Goal: Information Seeking & Learning: Learn about a topic

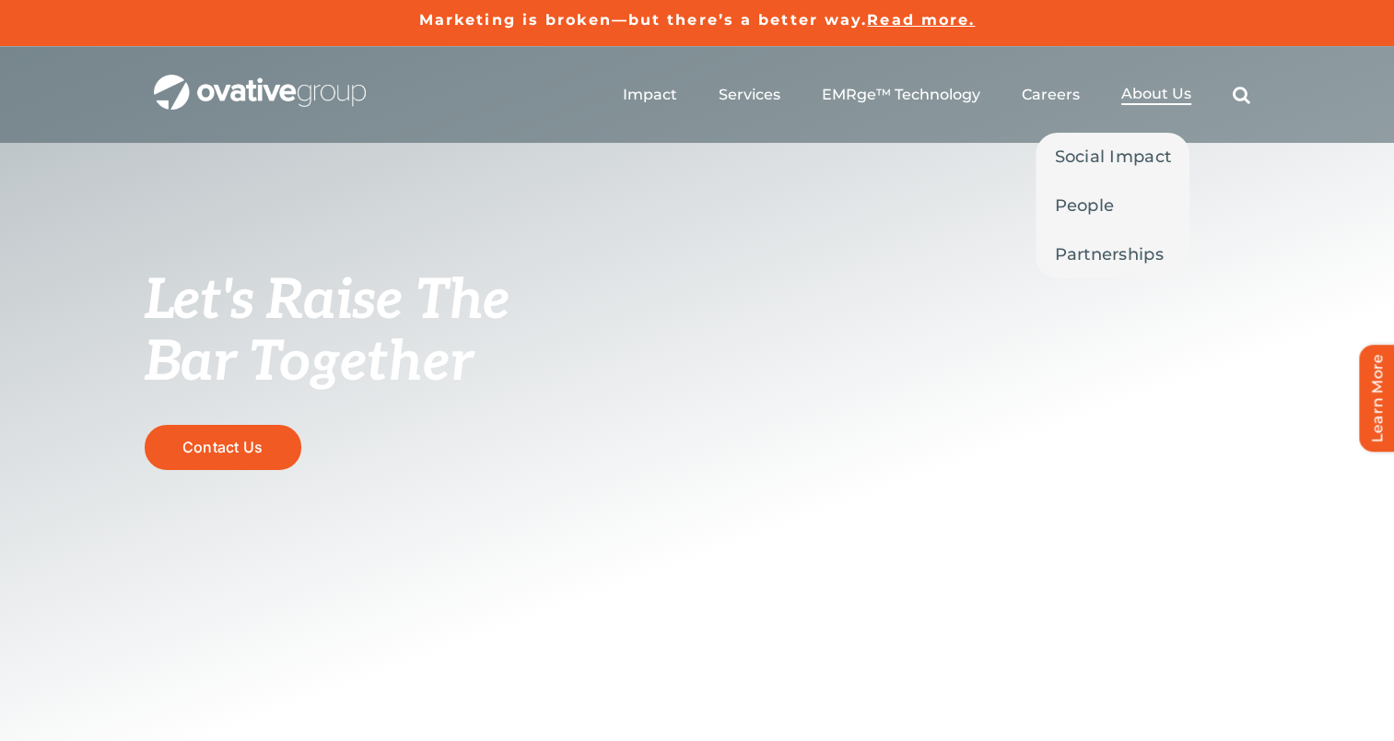
click at [1149, 98] on span "About Us" at bounding box center [1157, 94] width 70 height 18
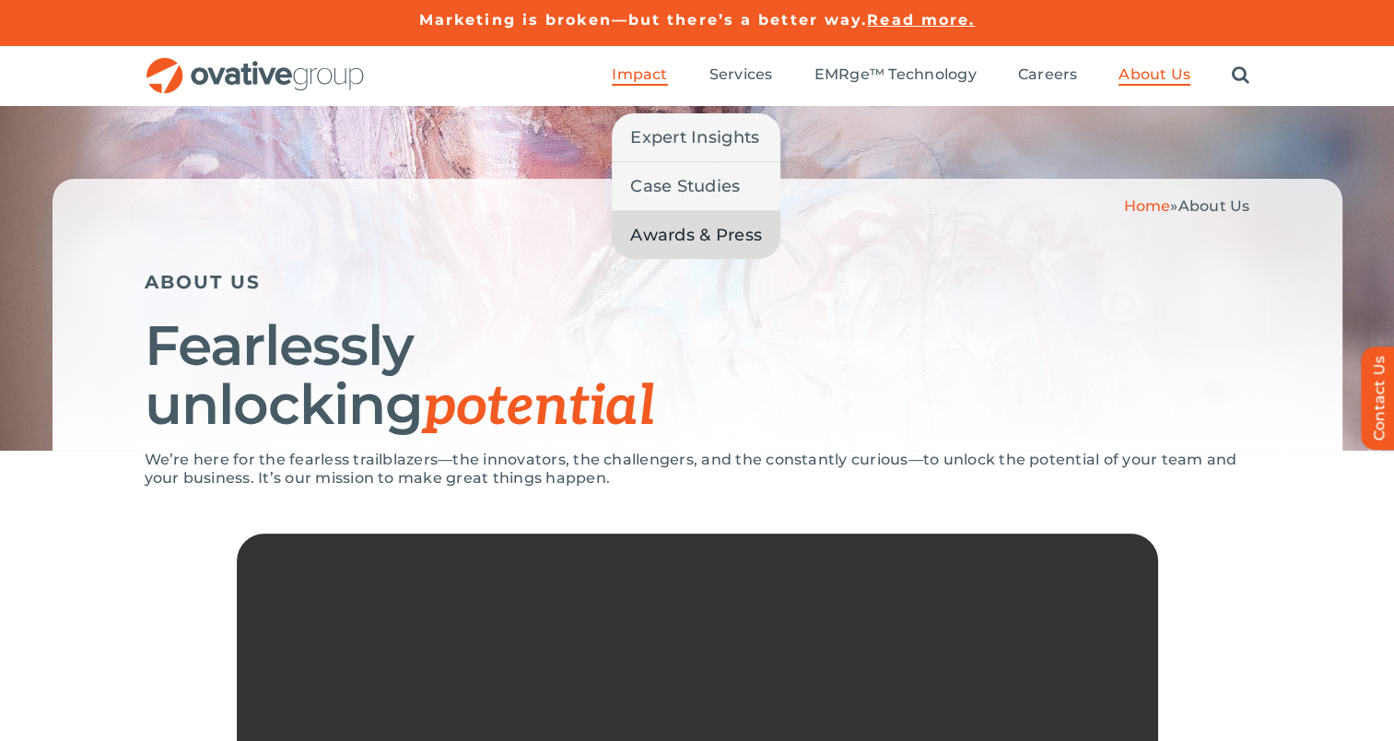
click at [696, 236] on span "Awards & Press" at bounding box center [696, 235] width 132 height 26
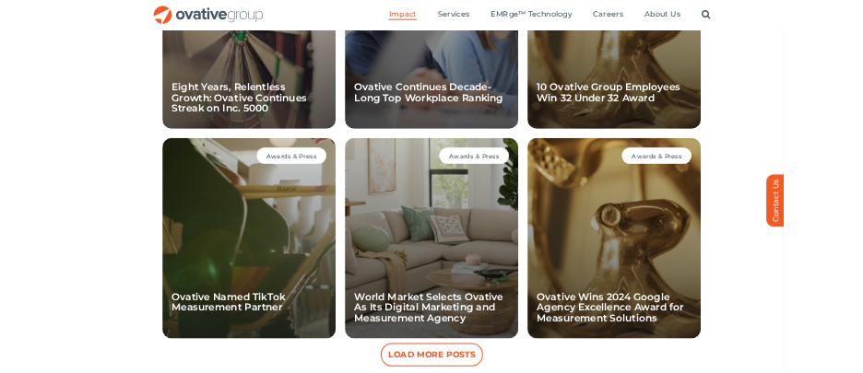
scroll to position [1500, 0]
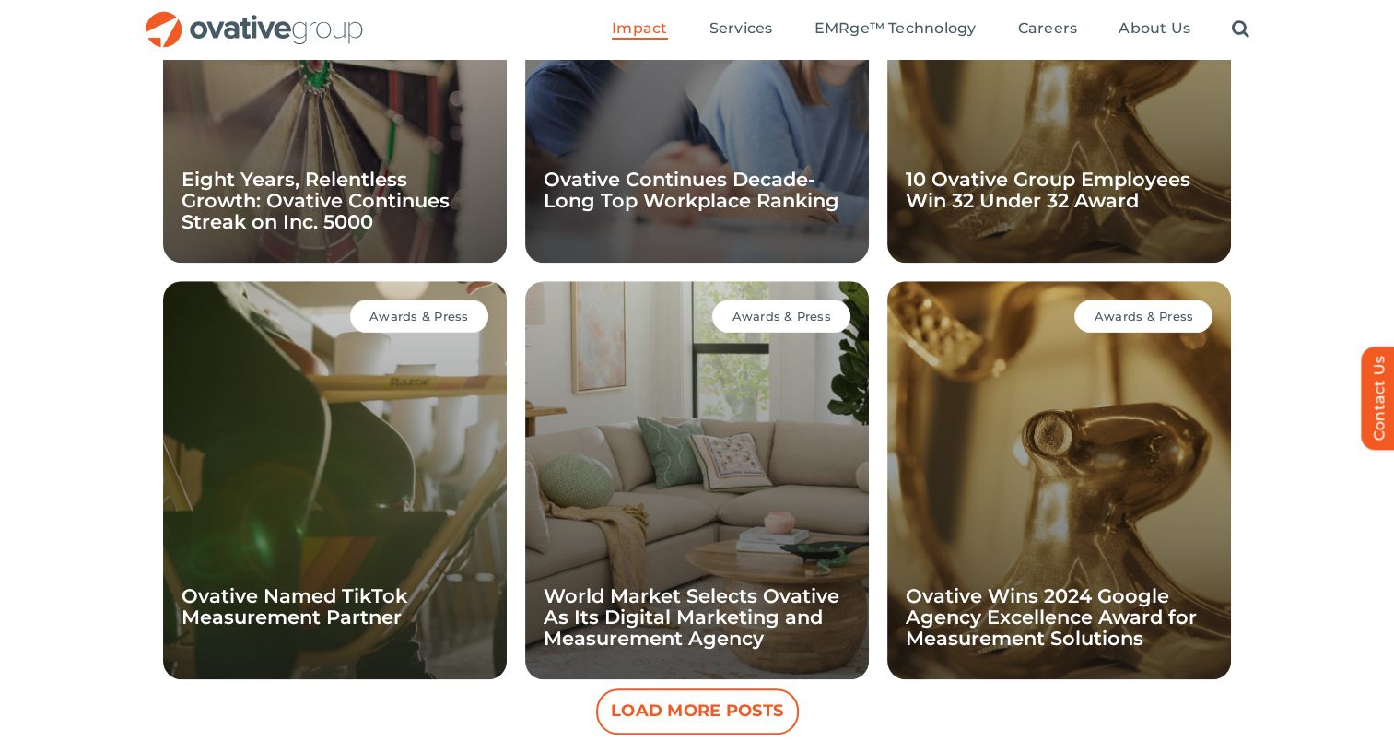
click at [744, 722] on button "Load More Posts" at bounding box center [697, 711] width 203 height 46
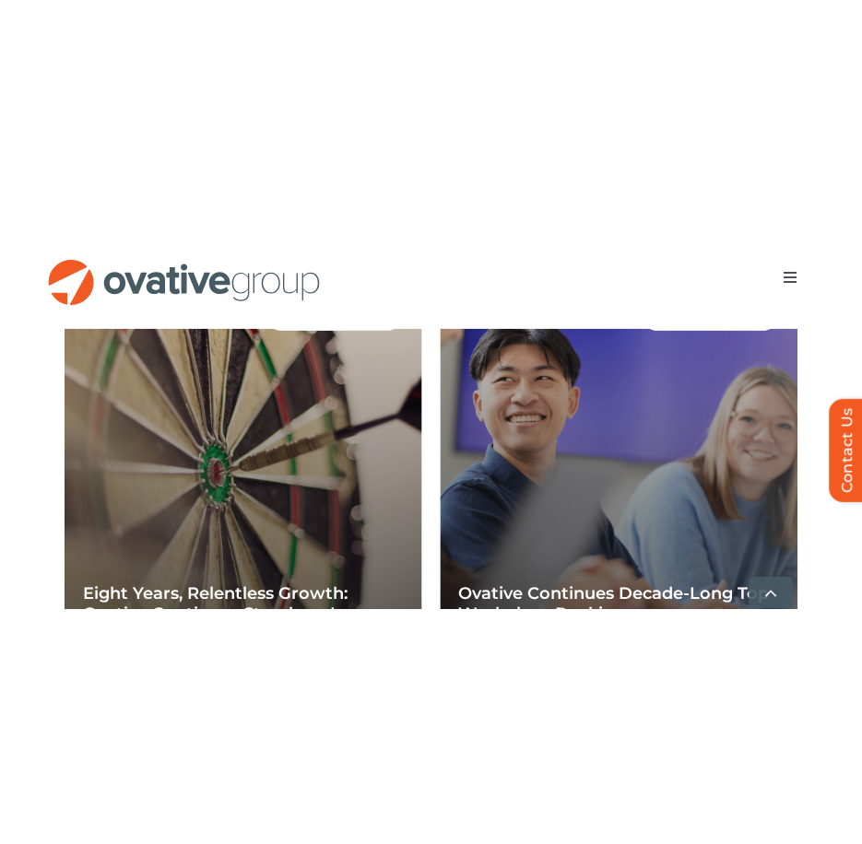
scroll to position [1510, 0]
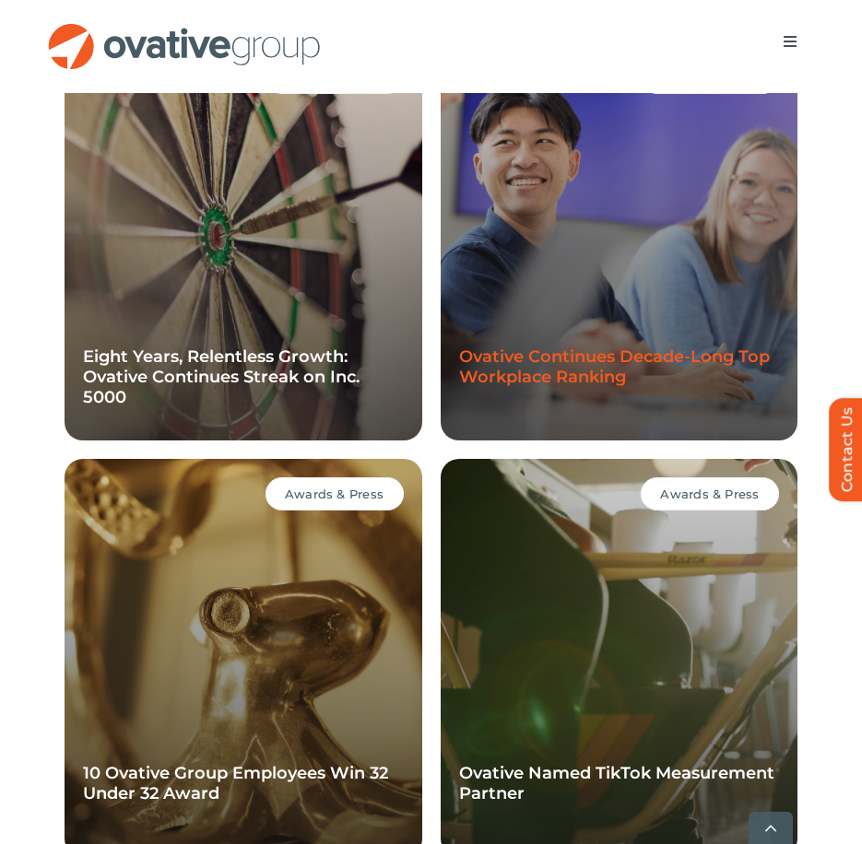
click at [588, 358] on link "Ovative Continues Decade-Long Top Workplace Ranking" at bounding box center [614, 367] width 311 height 41
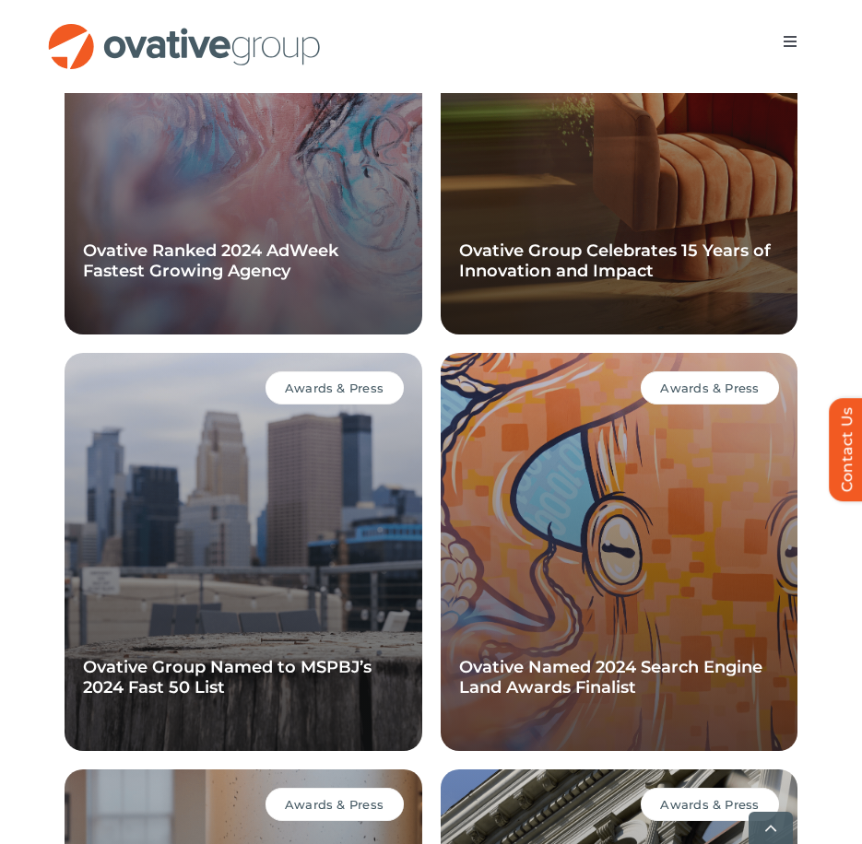
scroll to position [2892, 0]
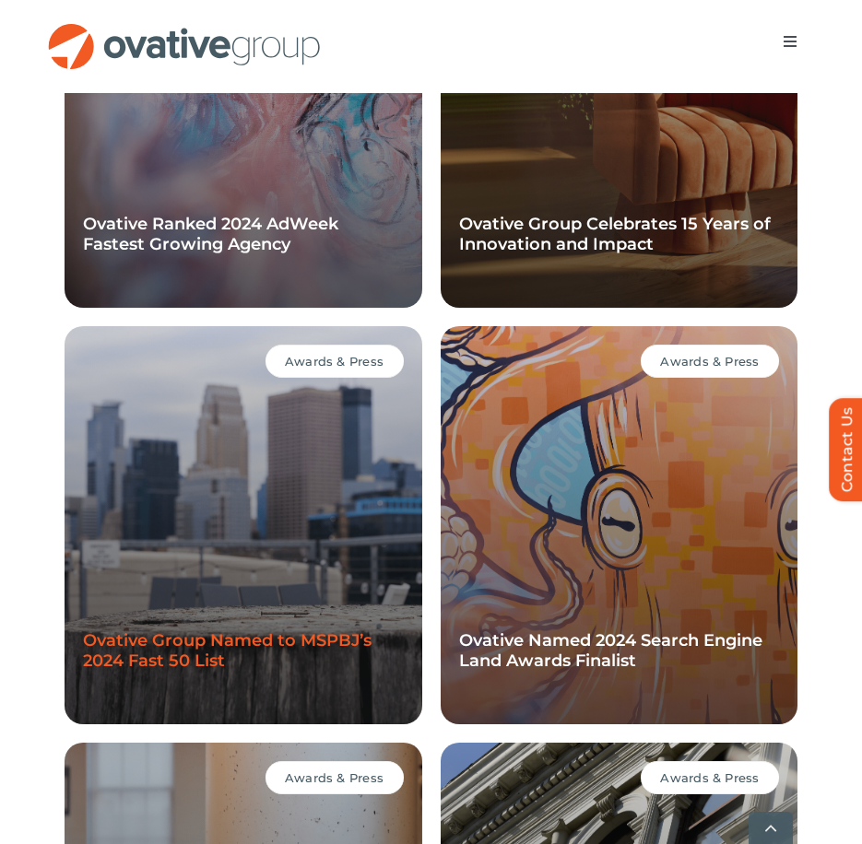
click at [112, 632] on link "Ovative Group Named to MSPBJ’s 2024 Fast 50 List" at bounding box center [227, 650] width 288 height 41
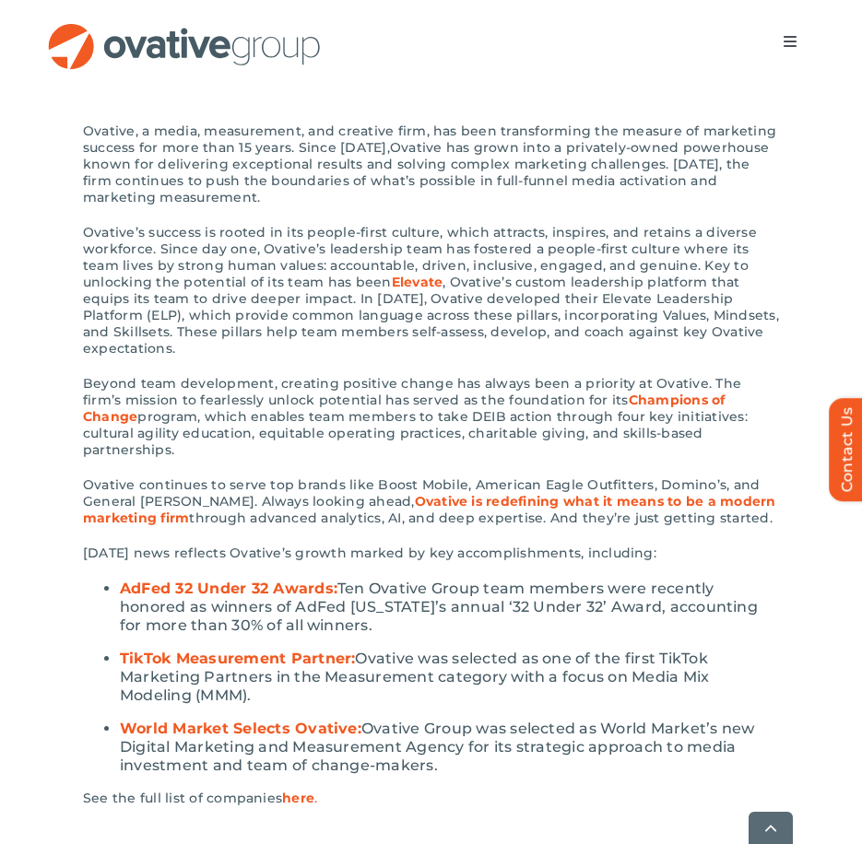
scroll to position [737, 0]
